Goal: Task Accomplishment & Management: Manage account settings

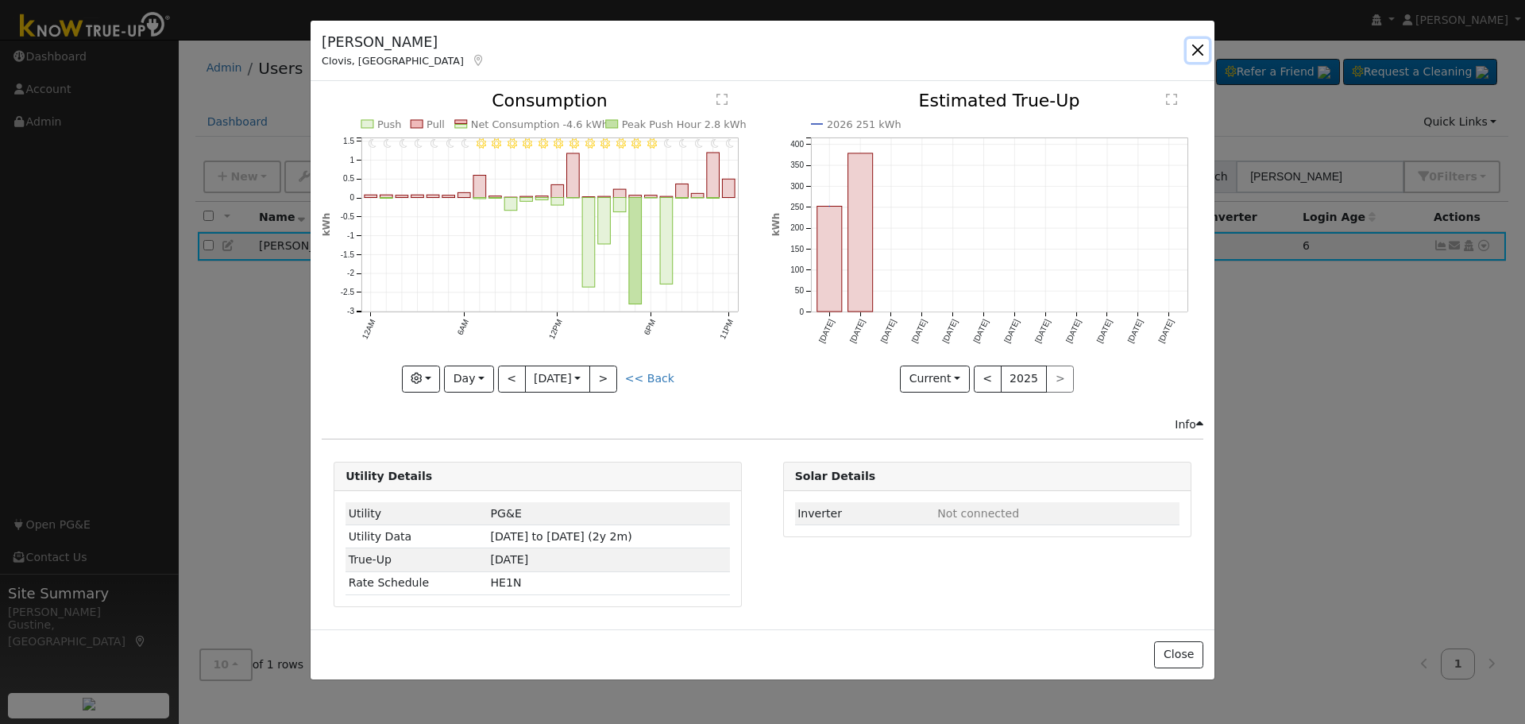
click at [1202, 51] on button "button" at bounding box center [1198, 50] width 22 height 22
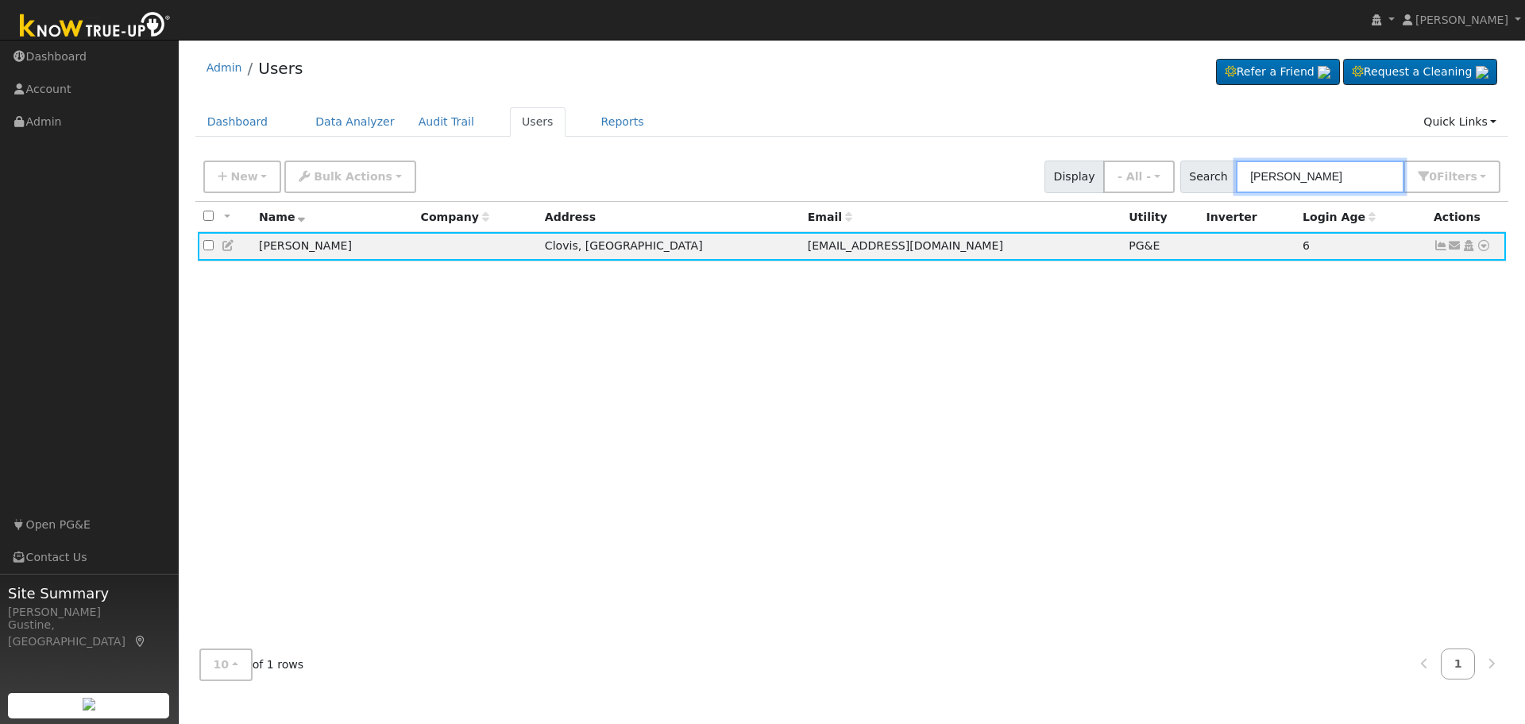
click at [1305, 178] on input "[PERSON_NAME]" at bounding box center [1320, 176] width 168 height 33
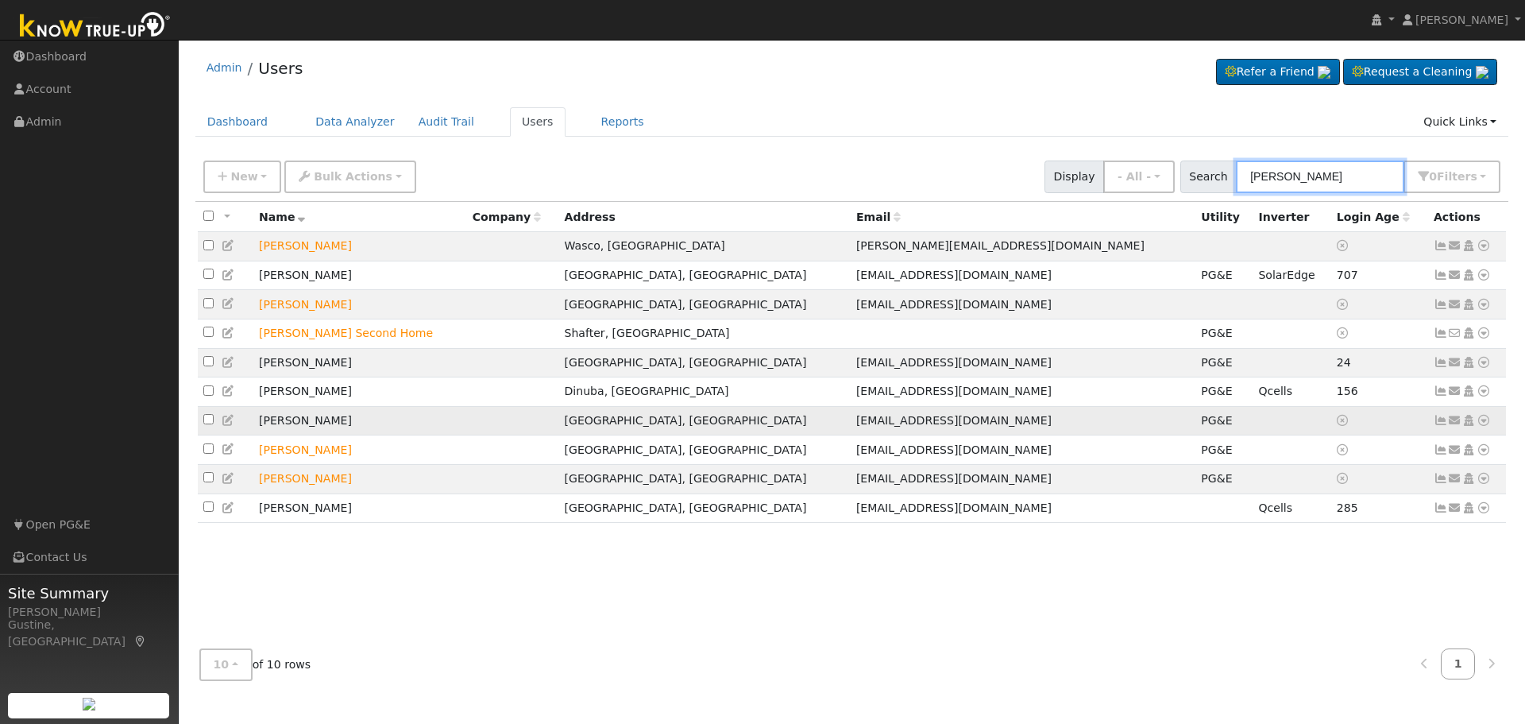
type input "[PERSON_NAME]"
click at [1434, 426] on icon at bounding box center [1441, 420] width 14 height 11
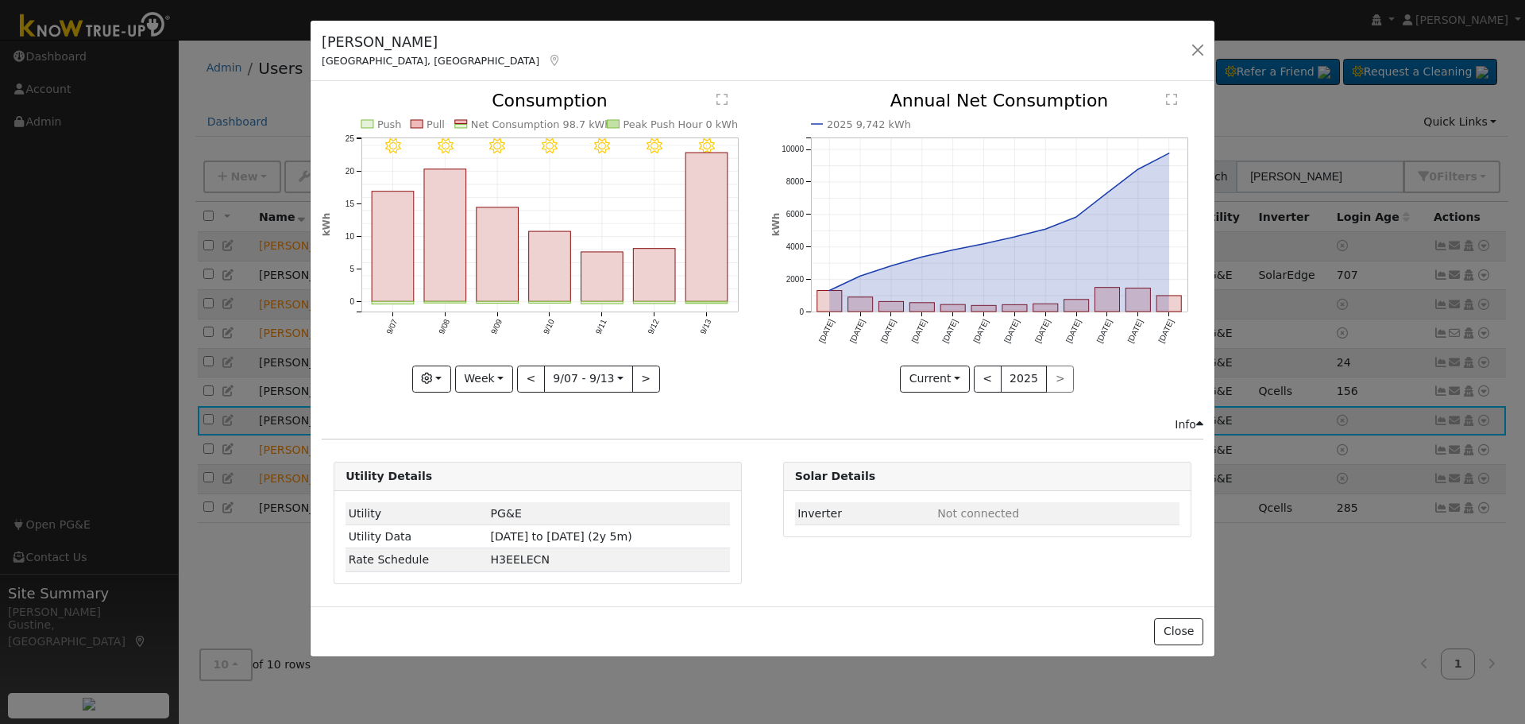
click at [710, 253] on rect "onclick=""" at bounding box center [707, 226] width 42 height 149
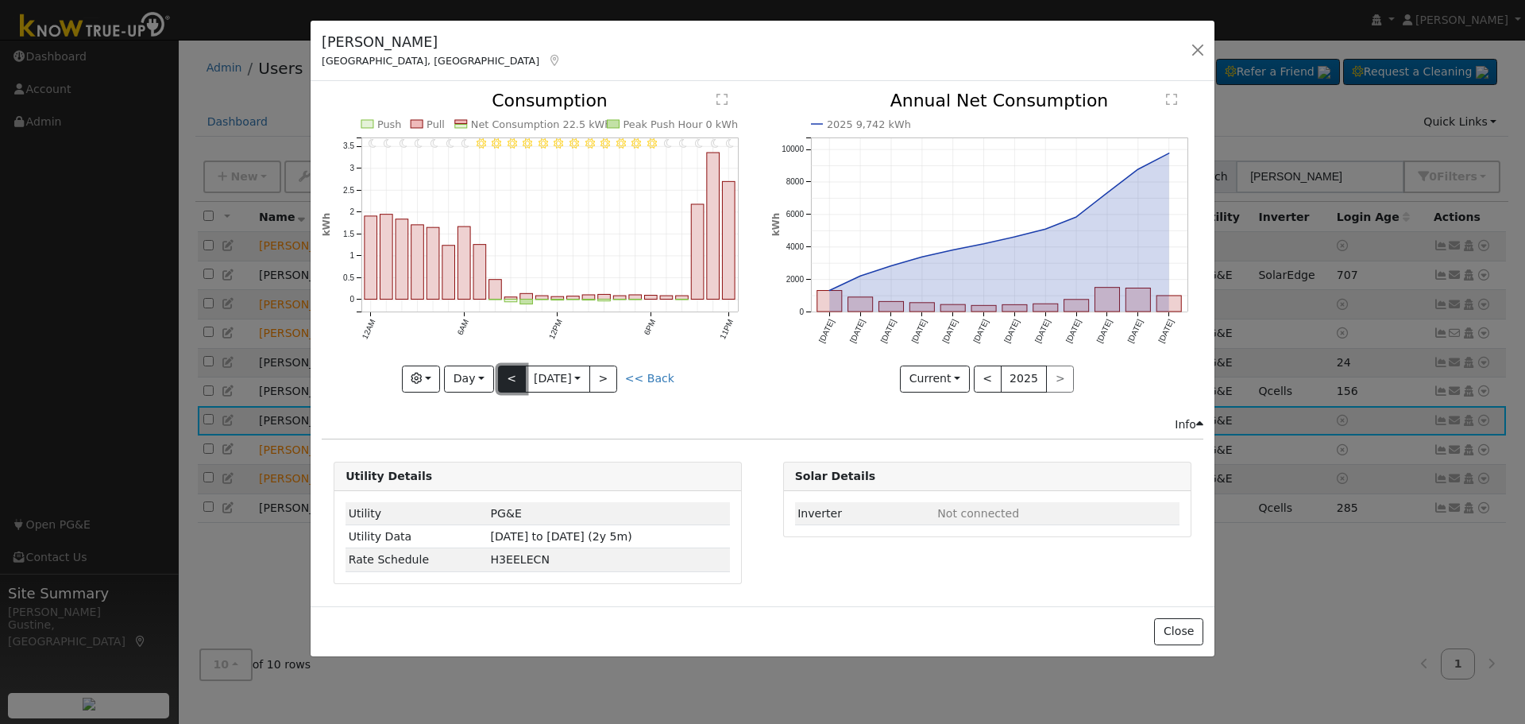
click at [519, 374] on button "<" at bounding box center [512, 378] width 28 height 27
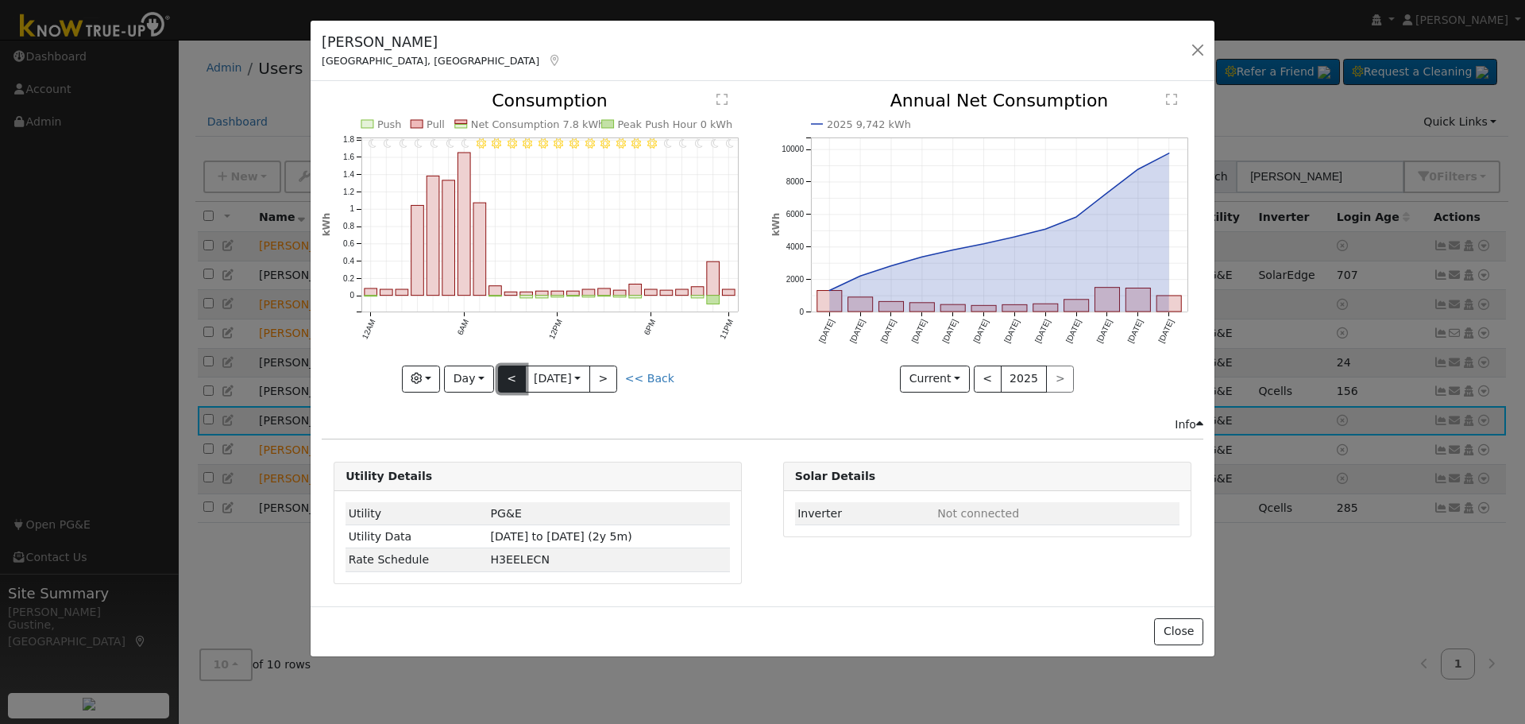
click at [519, 374] on button "<" at bounding box center [512, 378] width 28 height 27
type input "[DATE]"
